Goal: Task Accomplishment & Management: Use online tool/utility

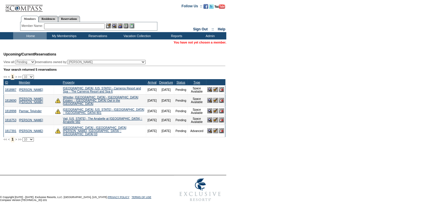
click at [63, 28] on input "text" at bounding box center [74, 26] width 61 height 6
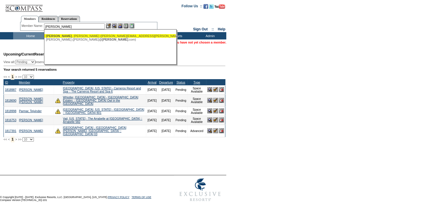
click at [74, 35] on div "Padnos , Shelley (shelley@padnos.com)" at bounding box center [110, 36] width 128 height 4
type input "Padnos, Shelley (shelley@padnos.com)"
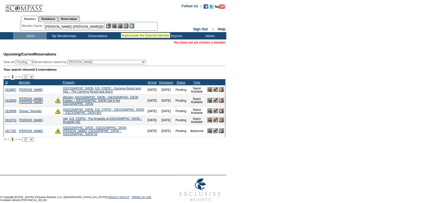
click at [121, 25] on img at bounding box center [120, 25] width 5 height 5
click at [117, 25] on img at bounding box center [114, 25] width 5 height 5
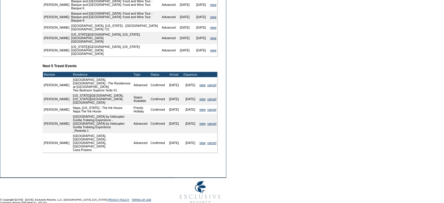
scroll to position [250, 0]
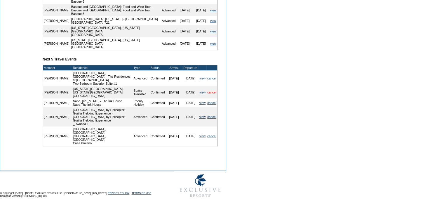
click at [209, 93] on link "cancel" at bounding box center [211, 92] width 9 height 4
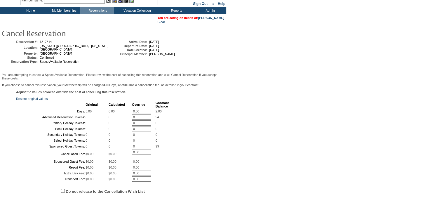
scroll to position [117, 0]
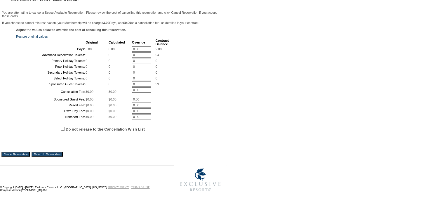
click at [27, 156] on input "Cancel Reservation" at bounding box center [15, 154] width 28 height 5
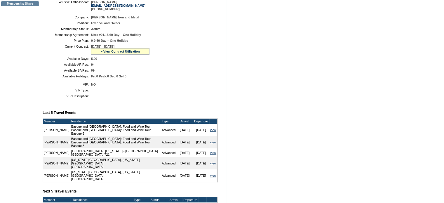
scroll to position [117, 0]
